Goal: Transaction & Acquisition: Download file/media

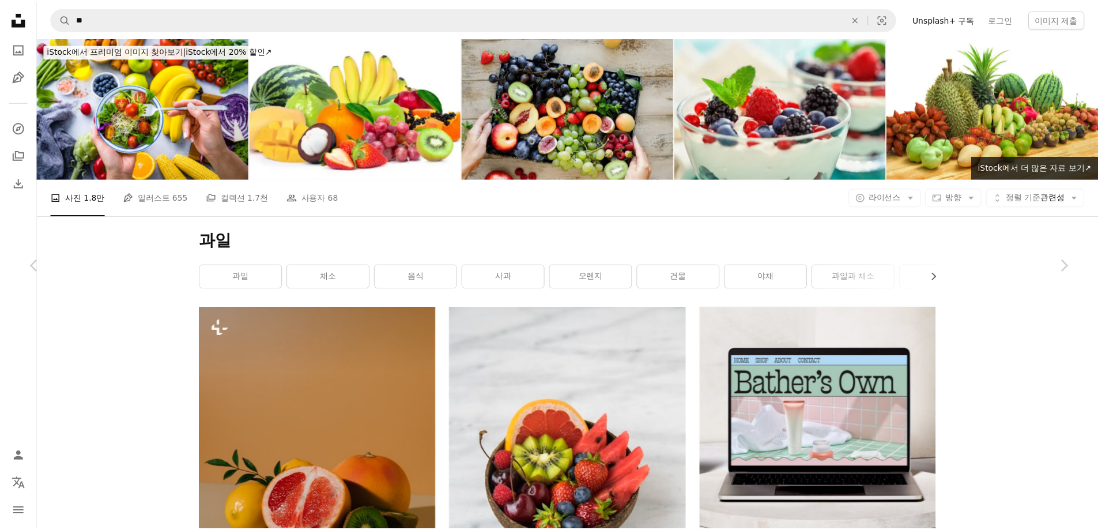
scroll to position [18958, 0]
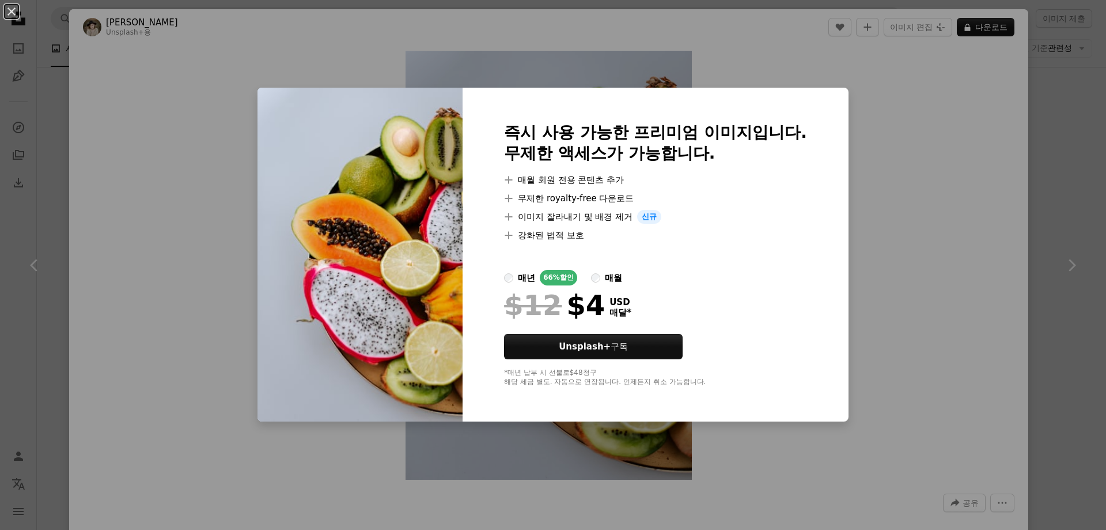
click at [1067, 171] on div "An X shape 즉시 사용 가능한 프리미엄 이미지입니다. 무제한 액세스가 가능합니다. A plus sign 매월 회원 전용 콘텐츠 추가 A…" at bounding box center [553, 265] width 1106 height 530
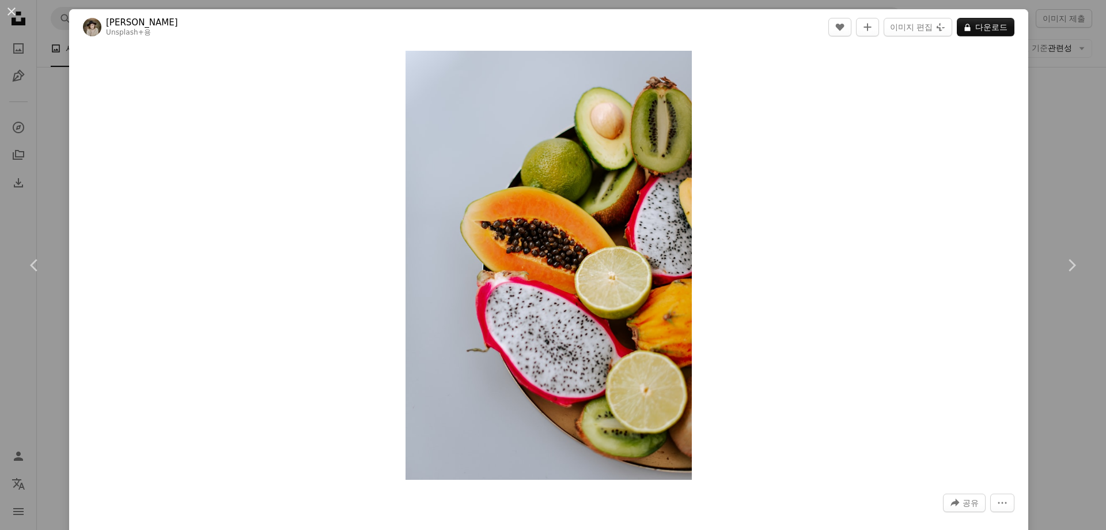
click at [1070, 171] on div "An X shape Chevron left Chevron right Kateryna Hliznitsova Unsplash+ 용 A heart …" at bounding box center [553, 265] width 1106 height 530
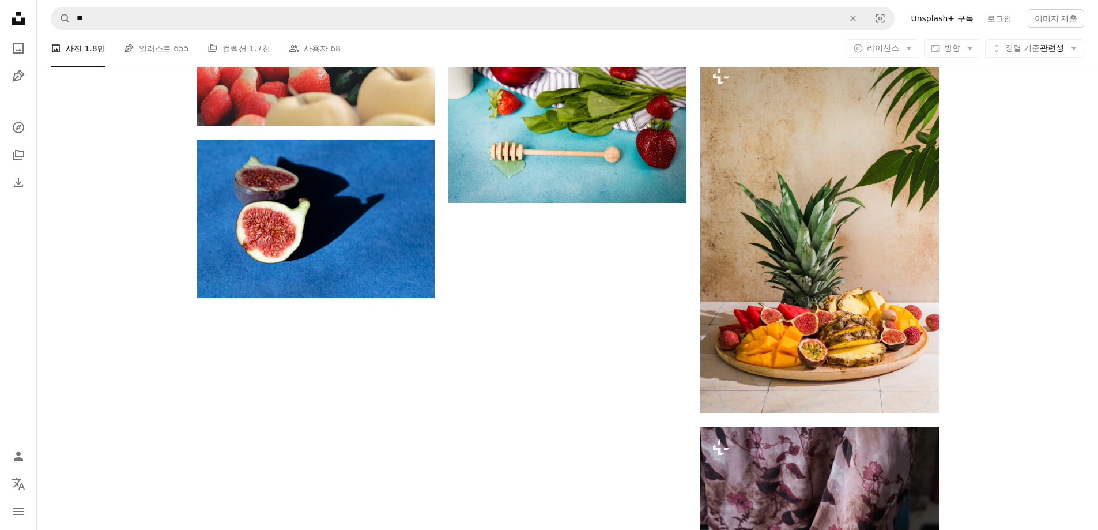
scroll to position [22358, 0]
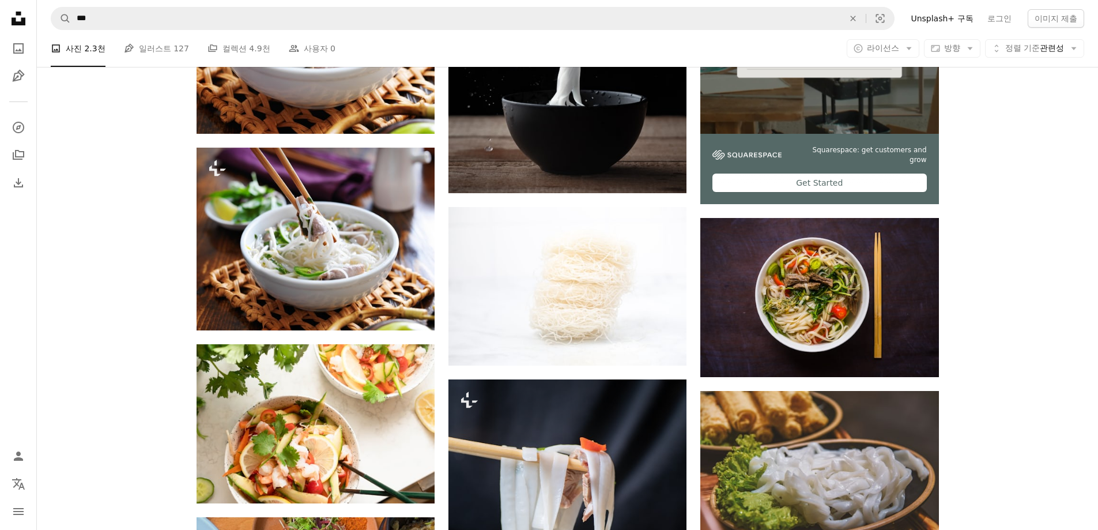
scroll to position [576, 0]
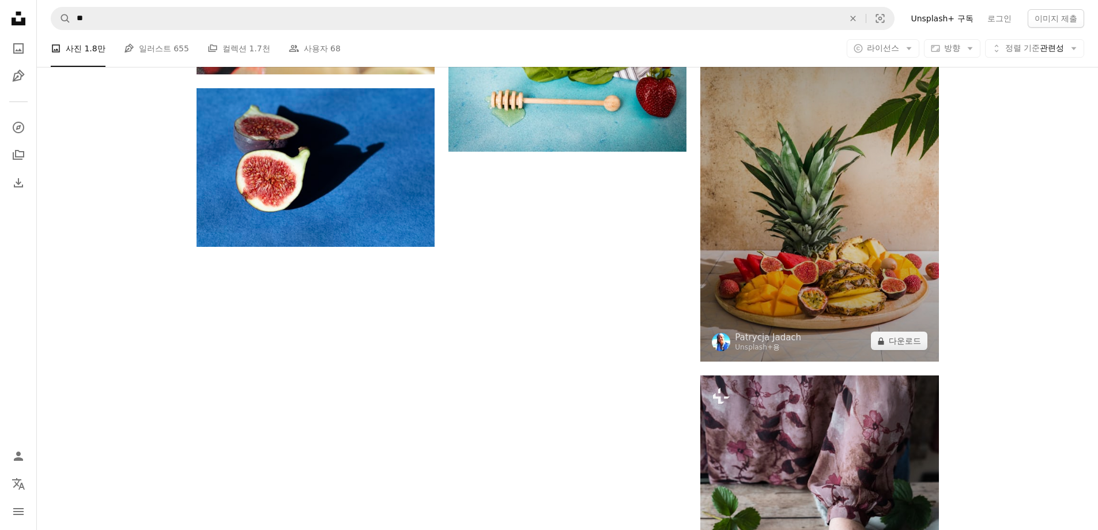
scroll to position [22243, 0]
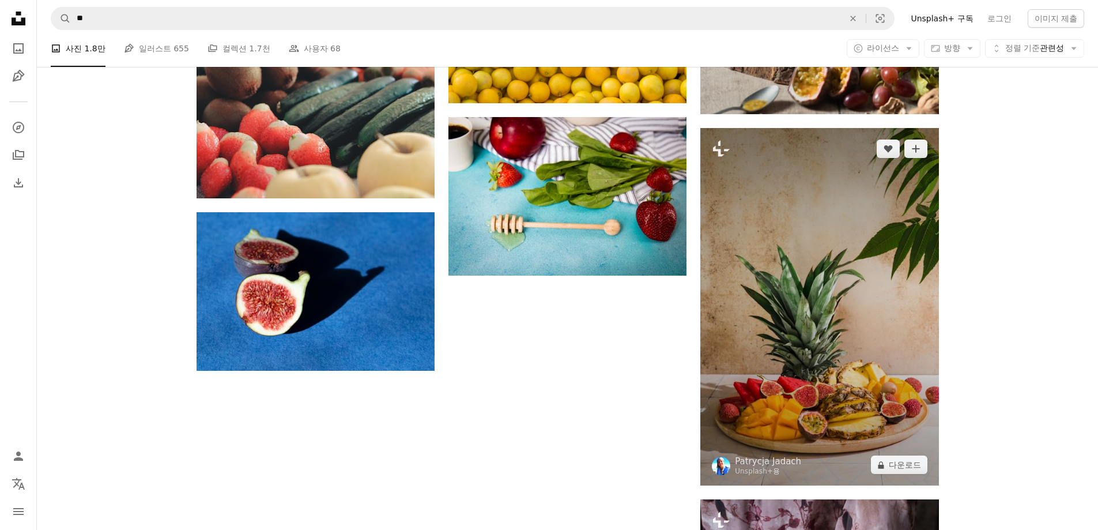
click at [867, 275] on img at bounding box center [819, 306] width 238 height 357
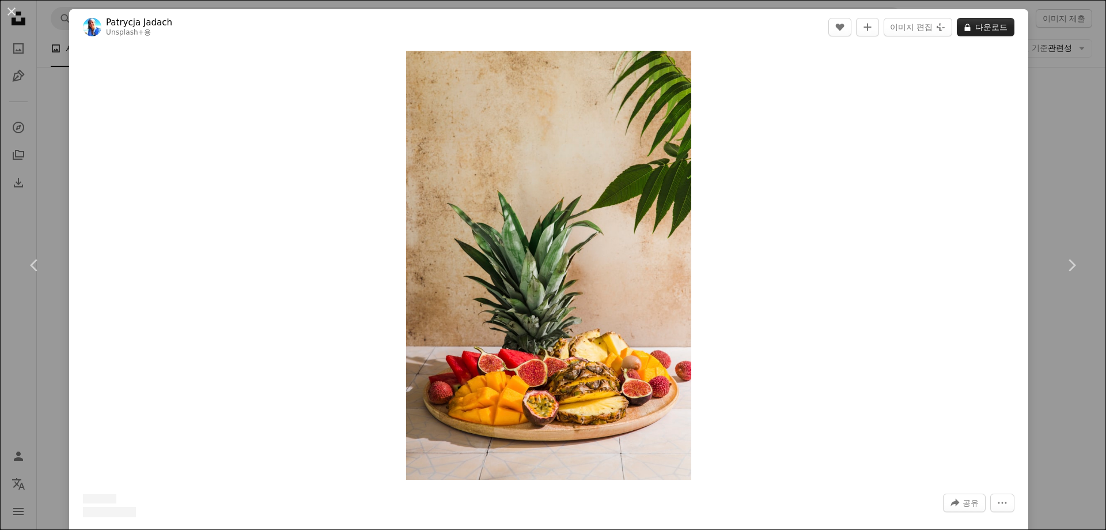
click at [975, 30] on button "A lock 다운로드" at bounding box center [986, 27] width 58 height 18
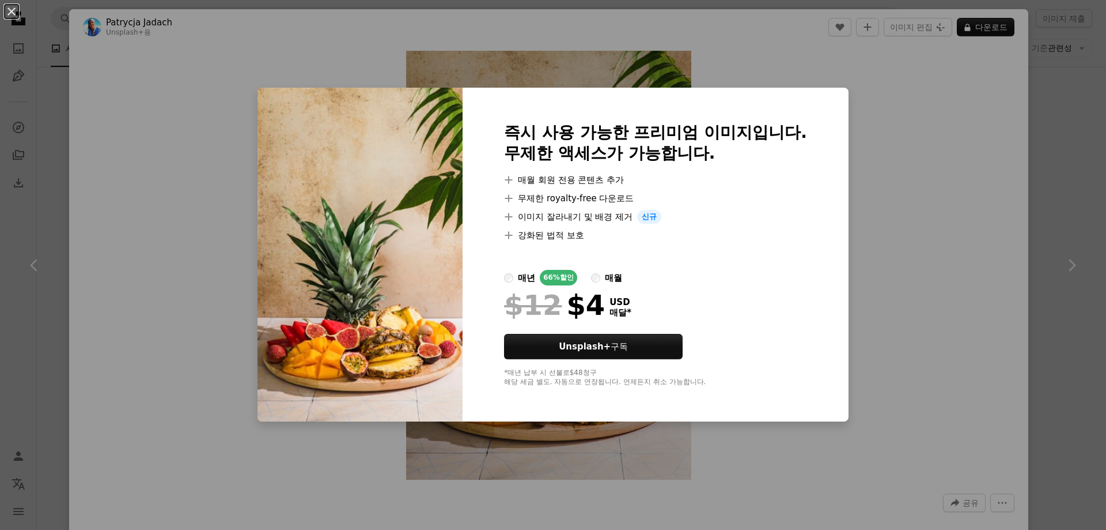
click at [1061, 205] on div "An X shape 즉시 사용 가능한 프리미엄 이미지입니다. 무제한 액세스가 가능합니다. A plus sign 매월 회원 전용 콘텐츠 추가 A…" at bounding box center [553, 265] width 1106 height 530
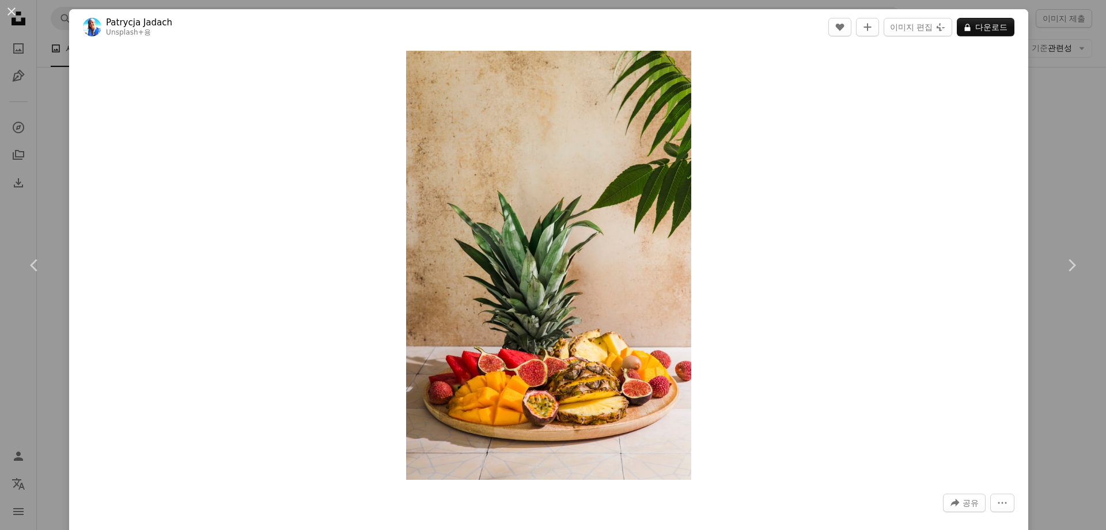
click at [1061, 205] on div "An X shape Chevron left Chevron right [PERSON_NAME] Unsplash+ 용 A heart A plus …" at bounding box center [553, 265] width 1106 height 530
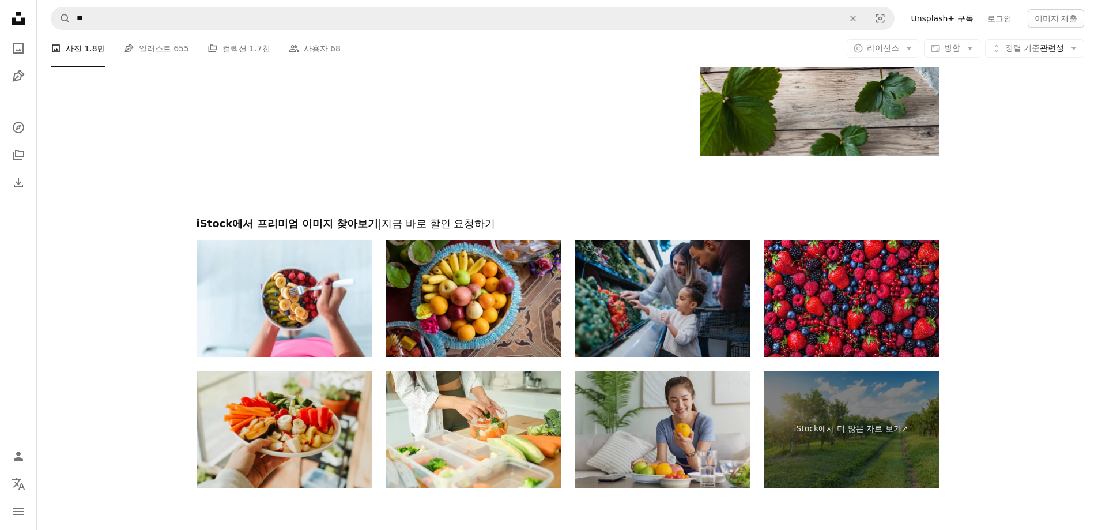
scroll to position [23107, 0]
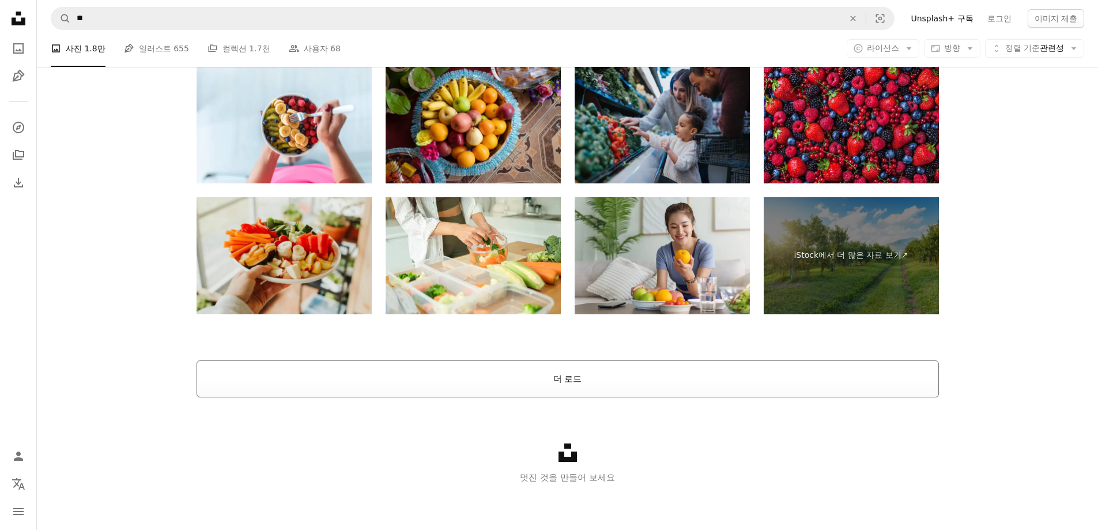
click at [589, 377] on button "더 로드" at bounding box center [567, 378] width 742 height 37
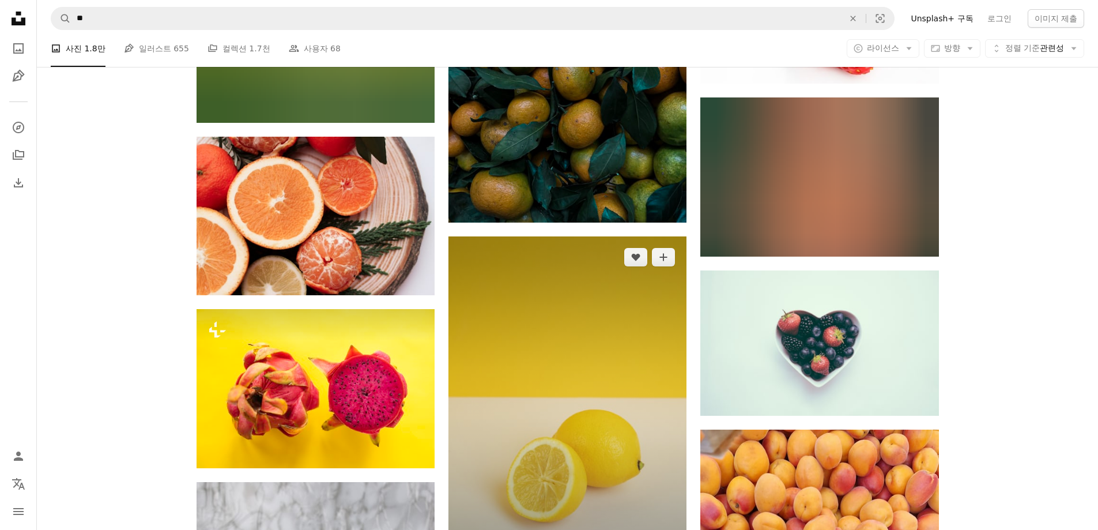
scroll to position [25767, 0]
